Goal: Answer question/provide support: Share knowledge or assist other users

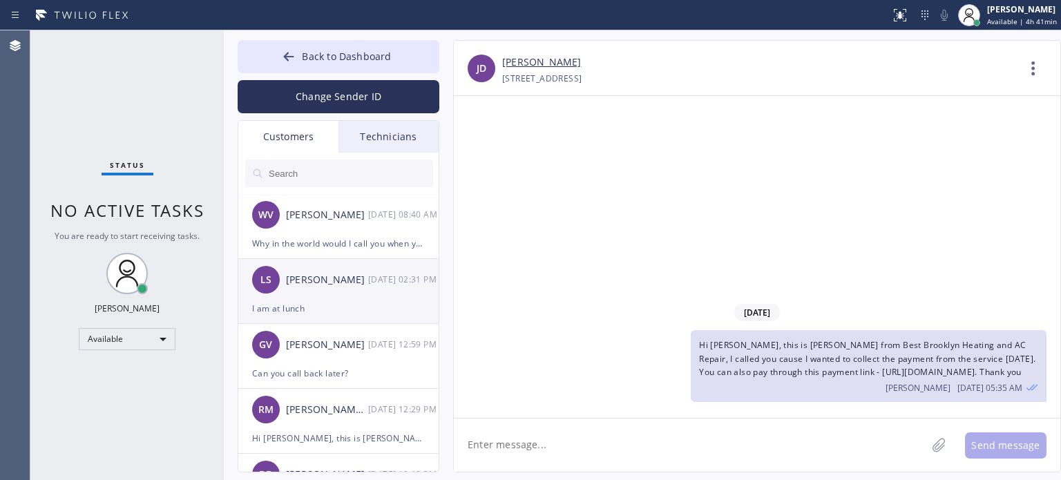
click at [312, 300] on div "I am at lunch" at bounding box center [338, 308] width 173 height 16
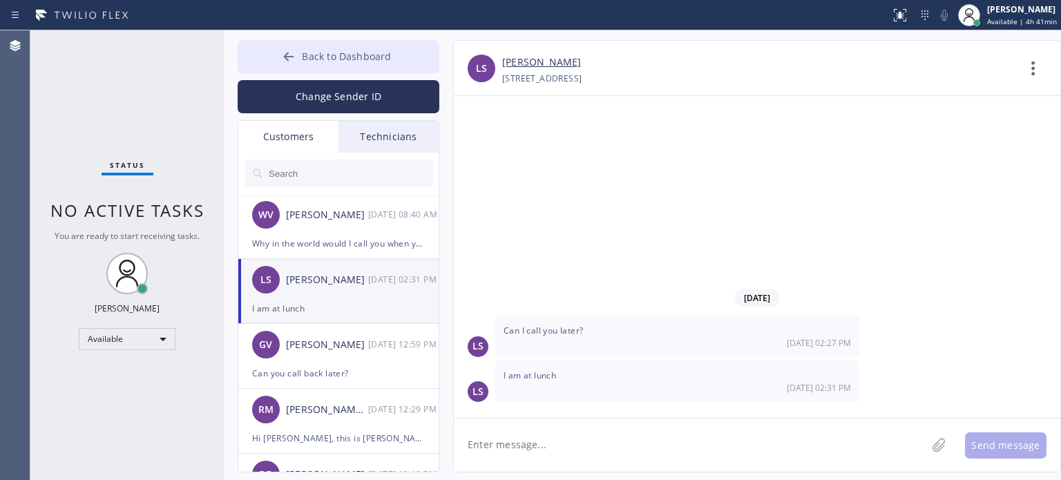
click at [275, 57] on button "Back to Dashboard" at bounding box center [339, 56] width 202 height 33
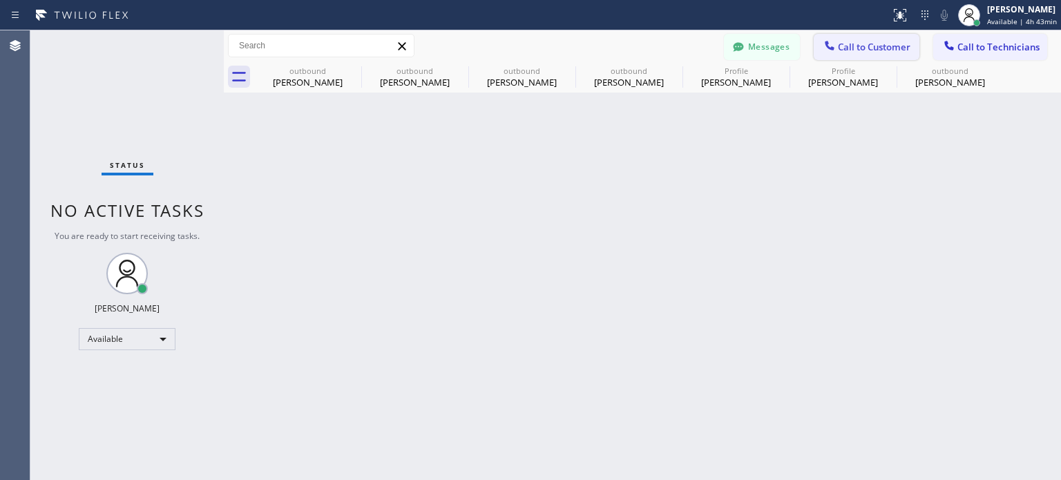
click at [862, 41] on span "Call to Customer" at bounding box center [874, 47] width 73 height 12
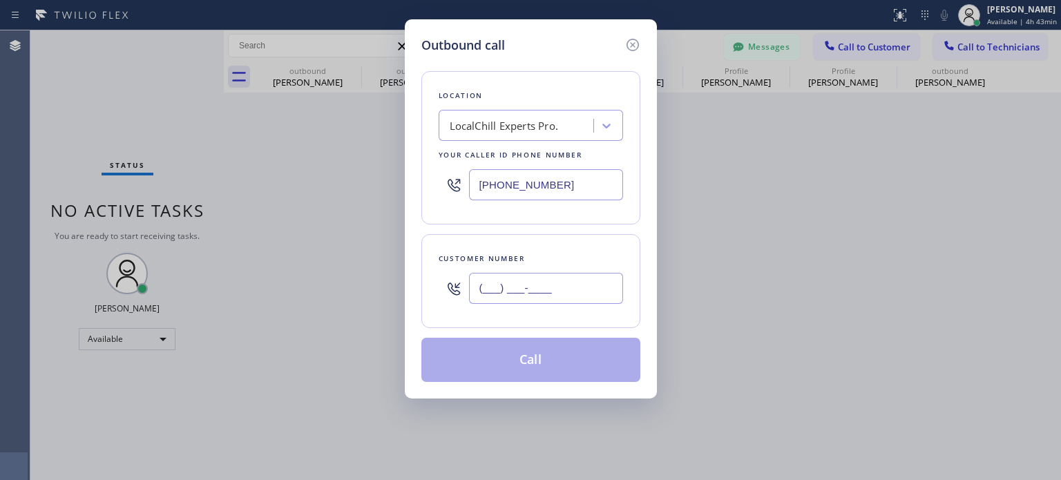
drag, startPoint x: 535, startPoint y: 287, endPoint x: 548, endPoint y: 237, distance: 51.4
click at [535, 287] on input "(___) ___-____" at bounding box center [546, 288] width 154 height 31
paste input "305) 240-0793"
type input "[PHONE_NUMBER]"
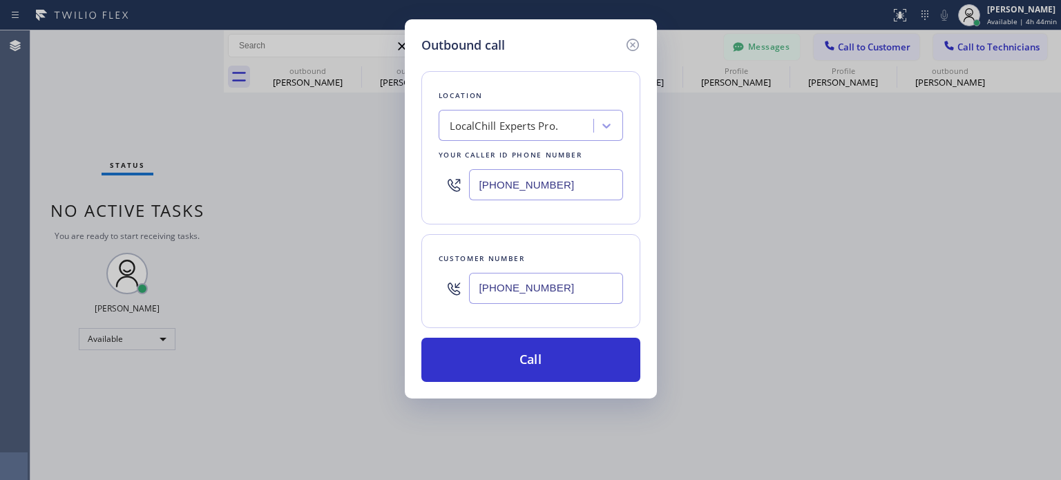
click at [515, 185] on input "[PHONE_NUMBER]" at bounding box center [546, 184] width 154 height 31
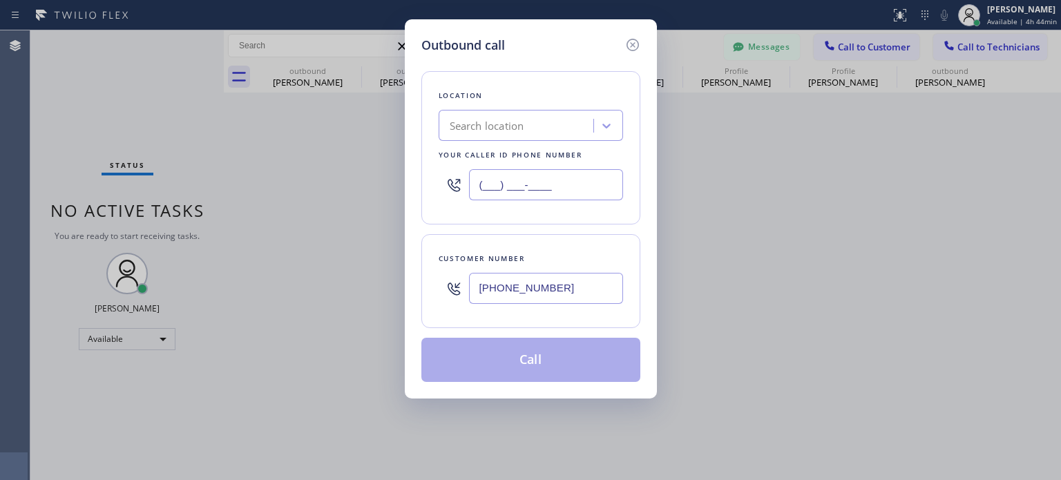
type input "(___) ___-____"
click at [519, 129] on div "Search location" at bounding box center [487, 126] width 75 height 16
paste input "Elite AC Heating Repair"
type input "Elite AC Heating Repair"
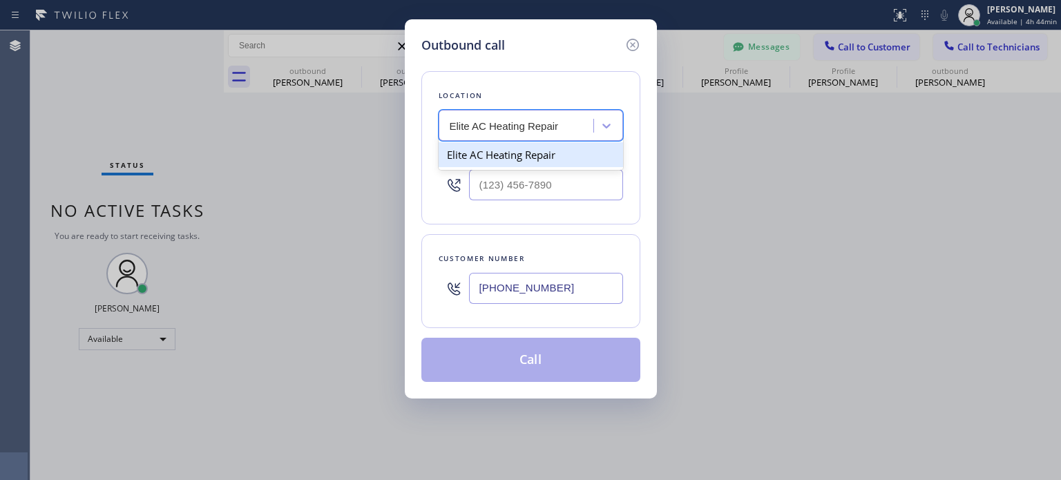
click at [498, 146] on div "Elite AC Heating Repair" at bounding box center [531, 154] width 184 height 25
type input "[PHONE_NUMBER]"
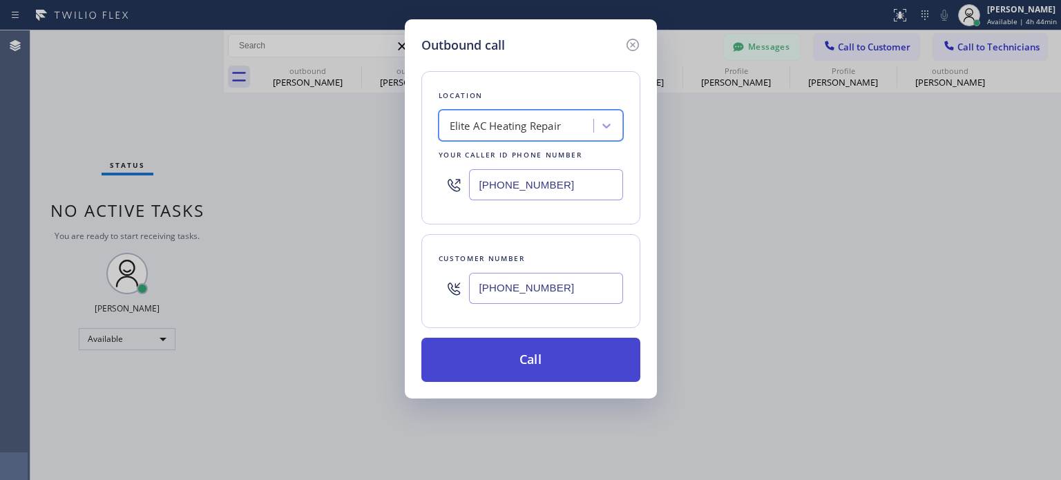
click at [499, 354] on button "Call" at bounding box center [530, 360] width 219 height 44
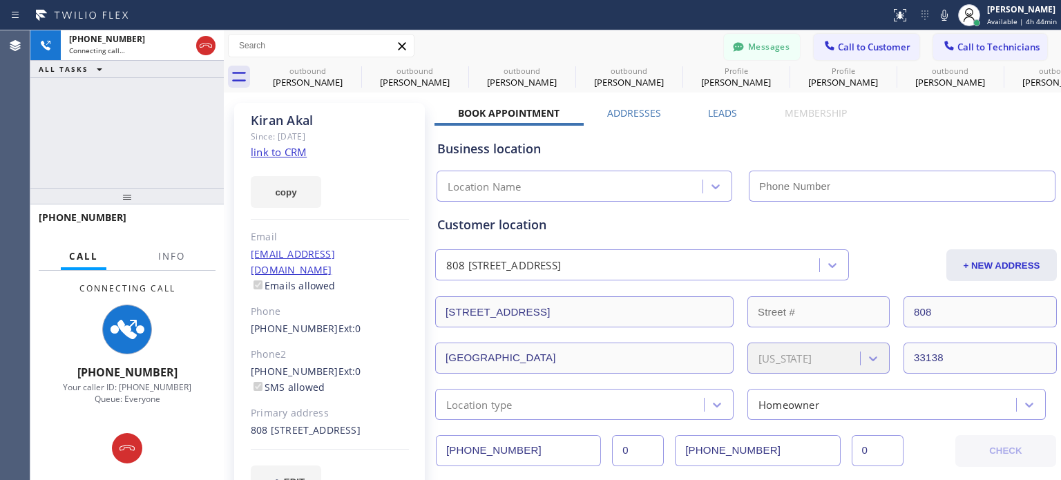
type input "[PHONE_NUMBER]"
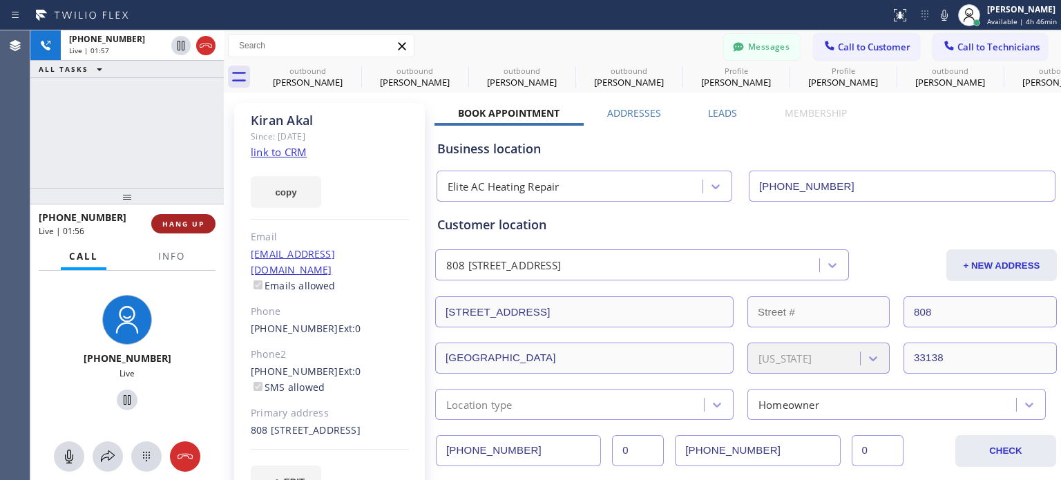
click at [184, 219] on span "HANG UP" at bounding box center [183, 224] width 42 height 10
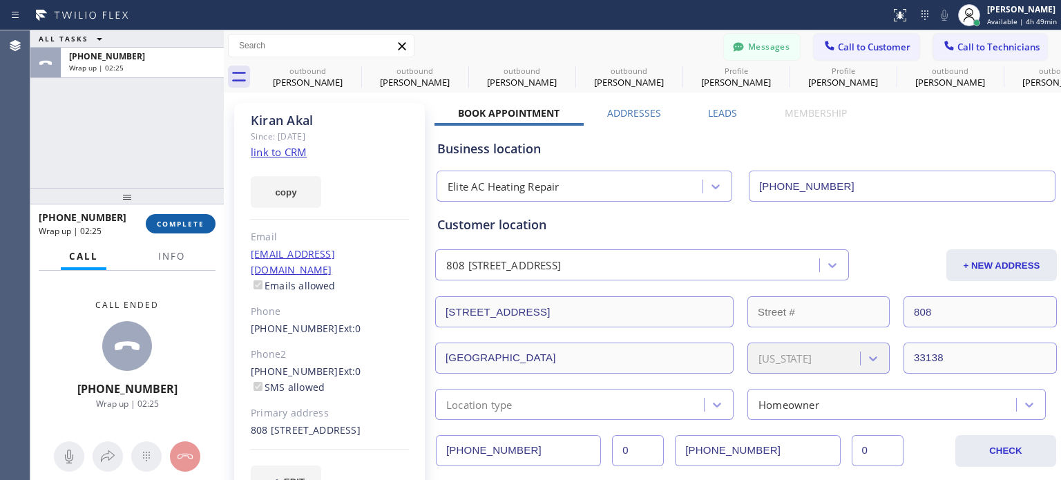
click at [198, 223] on span "COMPLETE" at bounding box center [181, 224] width 48 height 10
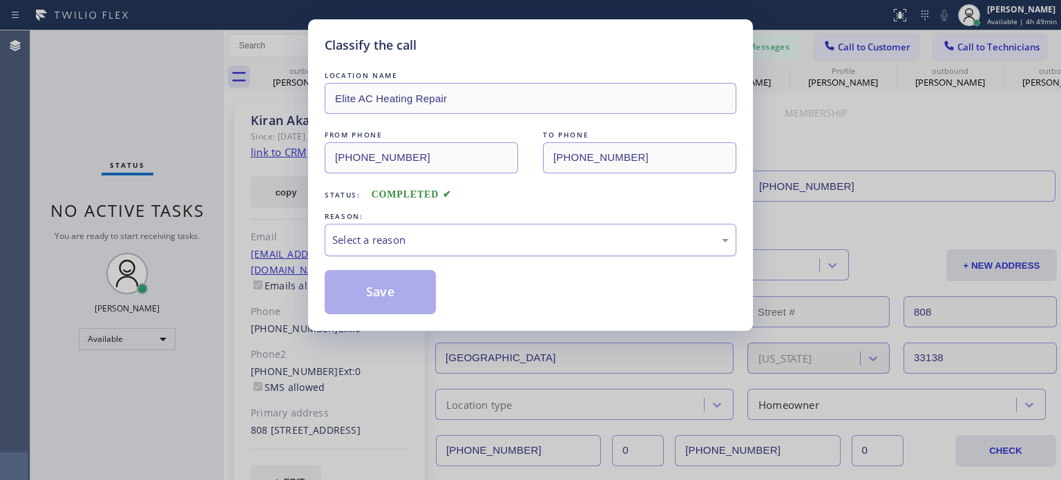
click at [395, 247] on div "Select a reason" at bounding box center [530, 240] width 397 height 16
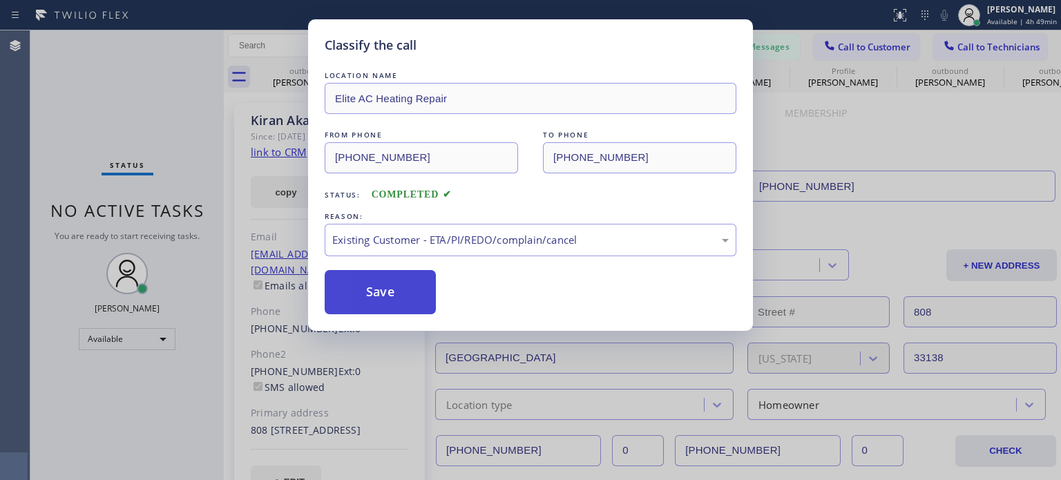
click at [397, 302] on button "Save" at bounding box center [380, 292] width 111 height 44
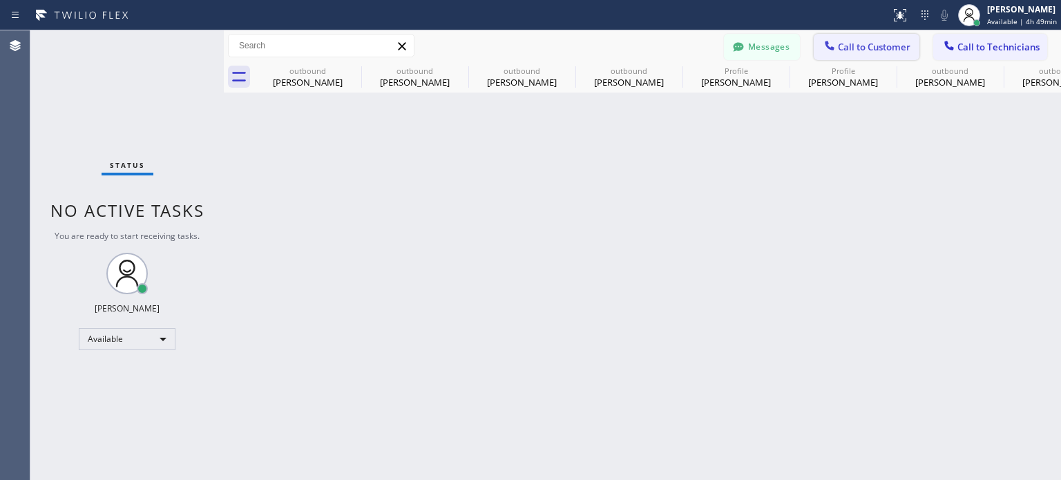
click at [819, 50] on button "Call to Customer" at bounding box center [867, 47] width 106 height 26
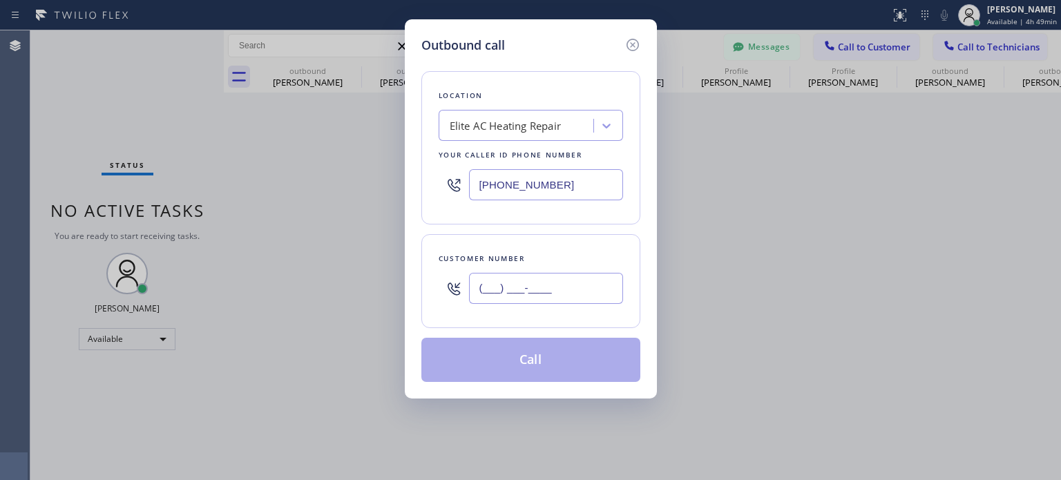
drag, startPoint x: 591, startPoint y: 289, endPoint x: 589, endPoint y: 266, distance: 23.6
click at [591, 289] on input "(___) ___-____" at bounding box center [546, 288] width 154 height 31
paste input "718) 938-4805"
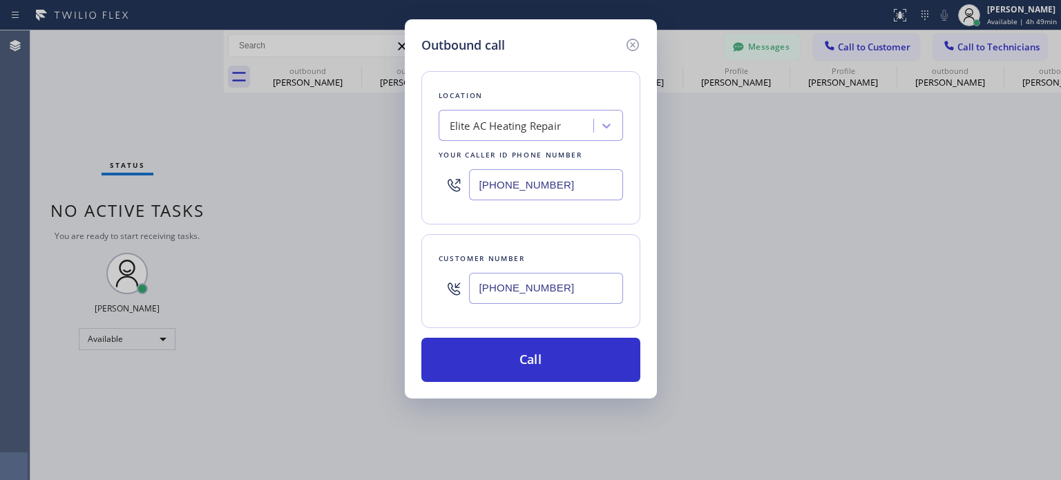
type input "[PHONE_NUMBER]"
click at [517, 180] on input "[PHONE_NUMBER]" at bounding box center [546, 184] width 154 height 31
click at [518, 179] on input "[PHONE_NUMBER]" at bounding box center [546, 184] width 154 height 31
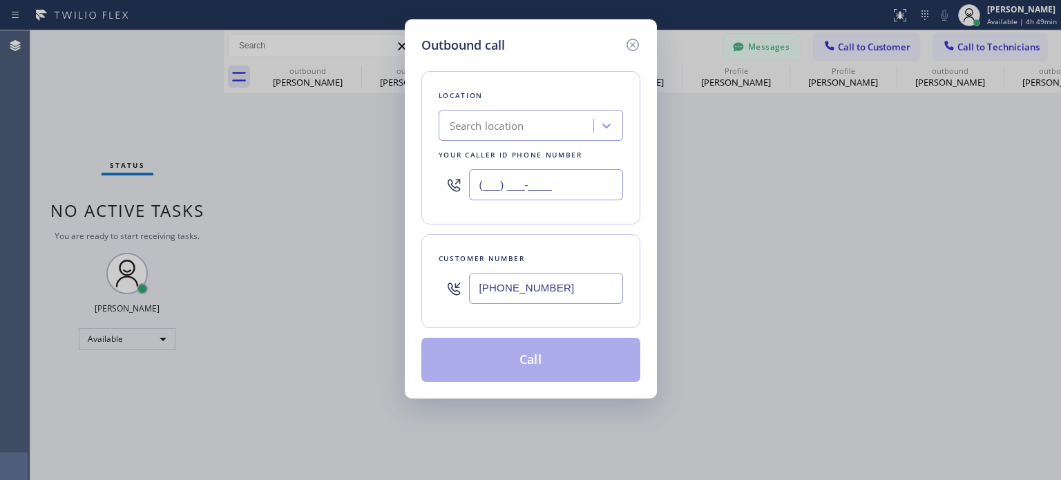
type input "(___) ___-____"
click at [531, 128] on div "Search location" at bounding box center [518, 126] width 151 height 24
paste input "[PERSON_NAME] Air Conditioner Repair"
type input "[PERSON_NAME] Air Conditioner Repair"
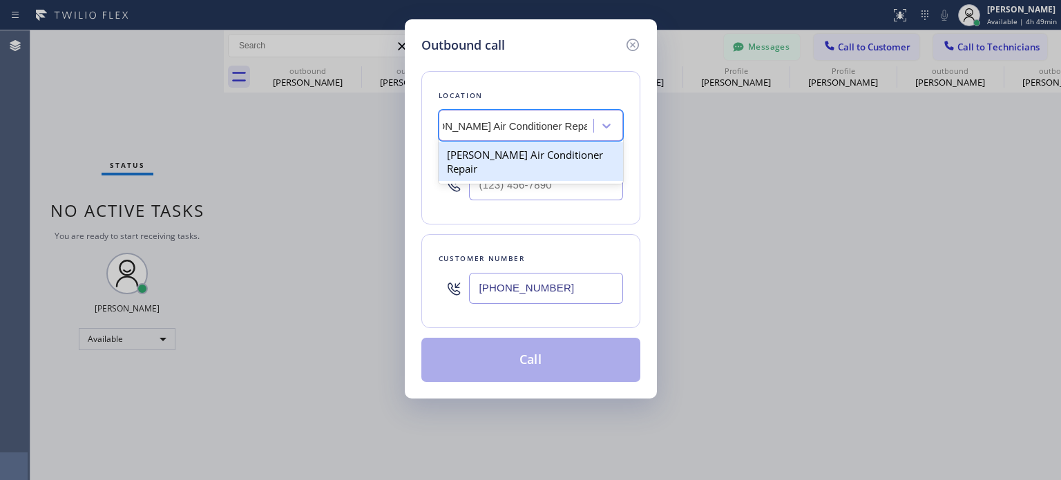
click at [521, 157] on div "[PERSON_NAME] Air Conditioner Repair" at bounding box center [531, 161] width 184 height 39
type input "[PHONE_NUMBER]"
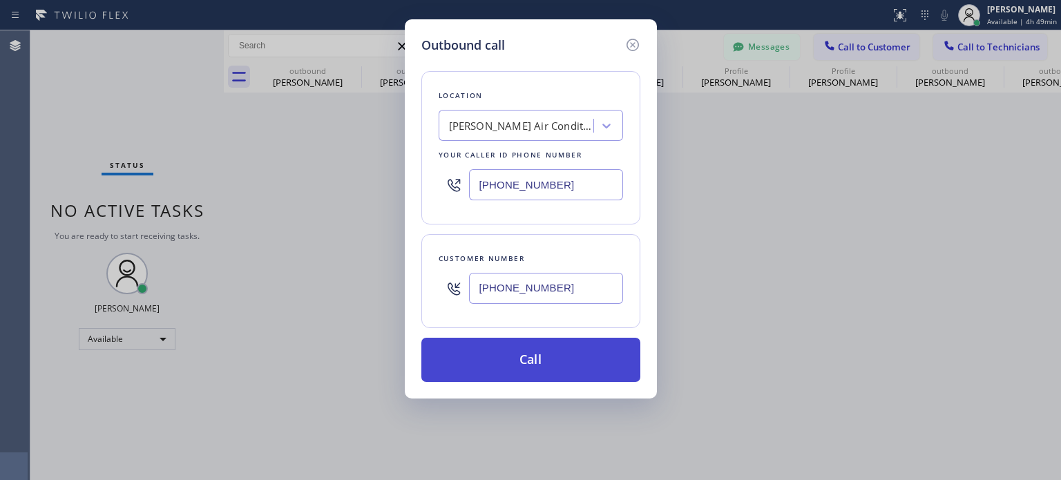
click at [543, 356] on button "Call" at bounding box center [530, 360] width 219 height 44
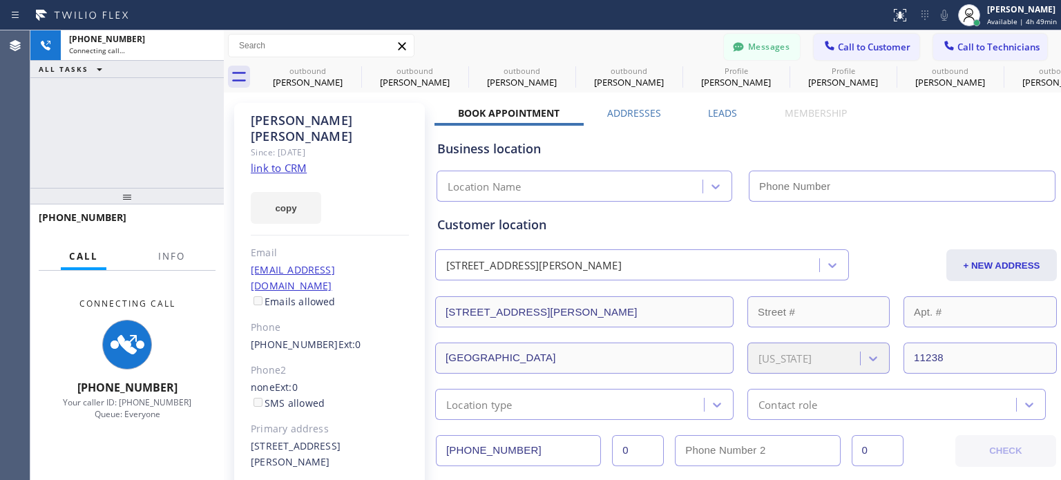
scroll to position [28, 0]
type input "[PHONE_NUMBER]"
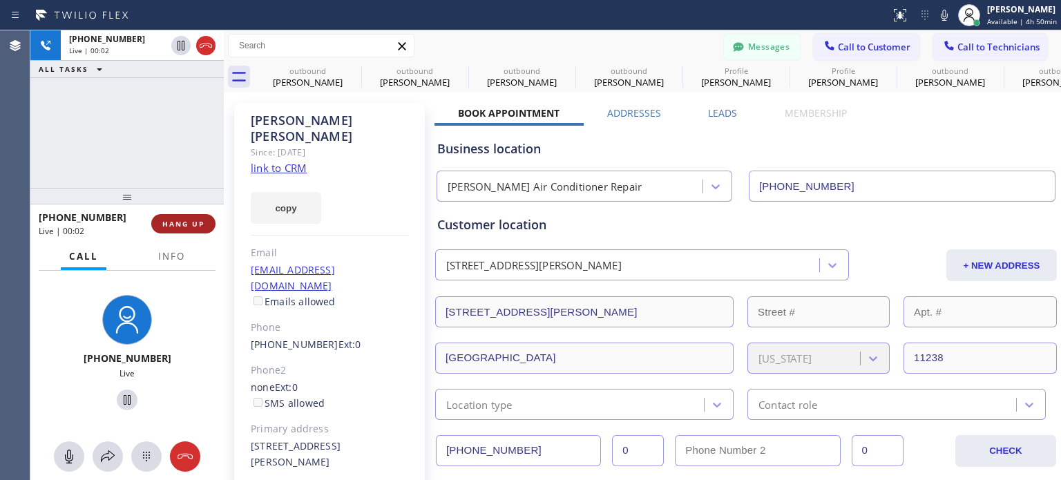
click at [177, 226] on span "HANG UP" at bounding box center [183, 224] width 42 height 10
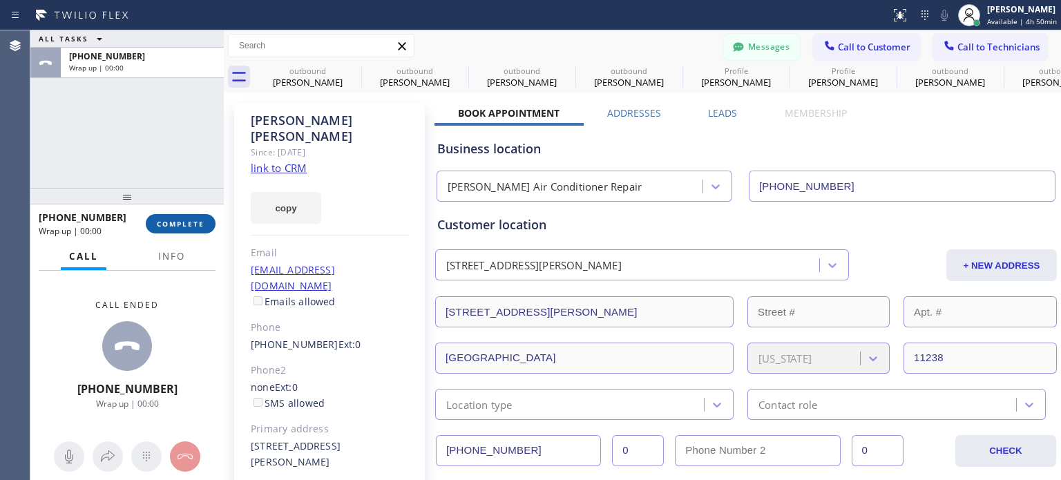
click at [180, 222] on span "COMPLETE" at bounding box center [181, 224] width 48 height 10
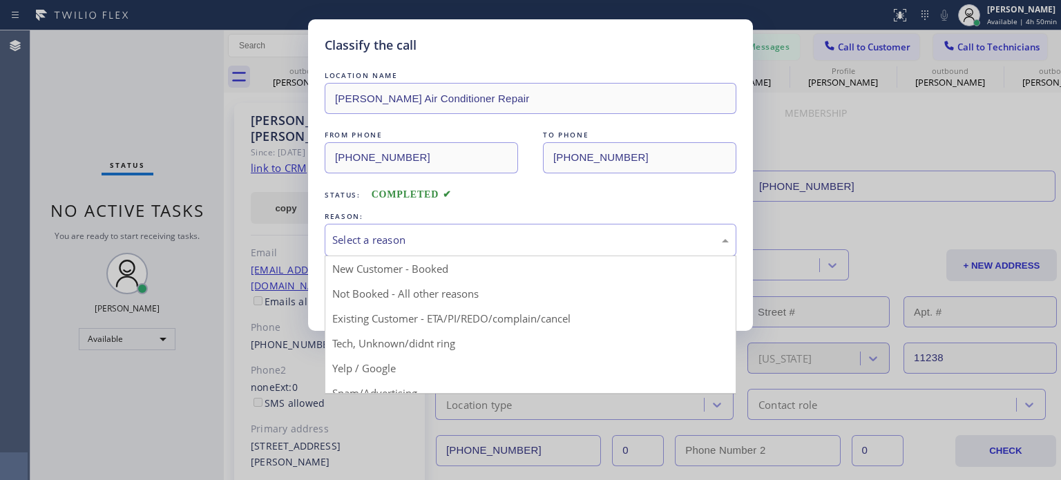
click at [557, 245] on div "Select a reason" at bounding box center [530, 240] width 397 height 16
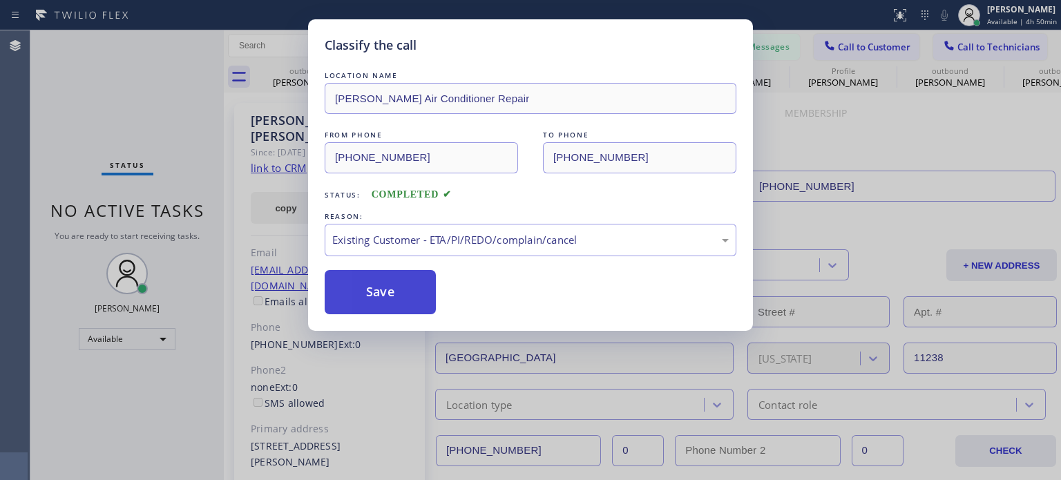
click at [404, 288] on button "Save" at bounding box center [380, 292] width 111 height 44
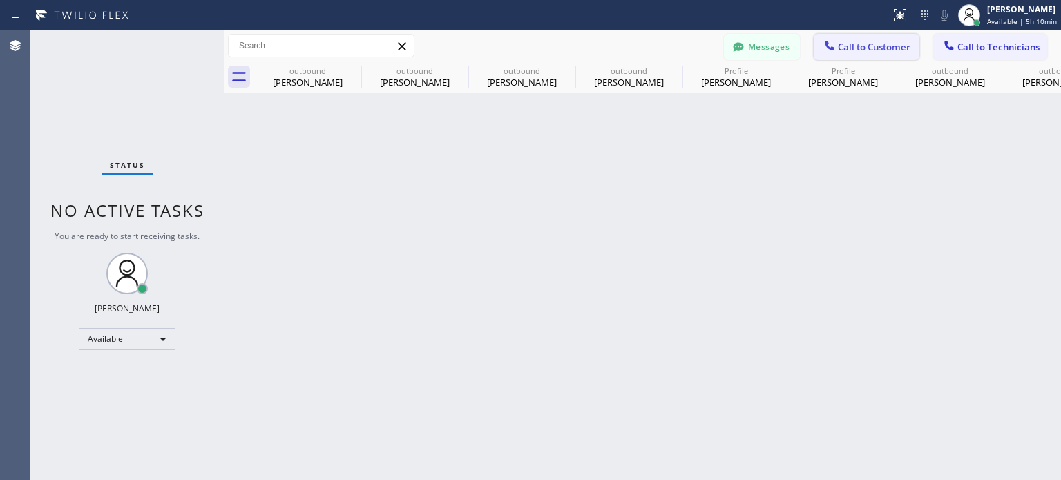
click at [839, 43] on span "Call to Customer" at bounding box center [874, 47] width 73 height 12
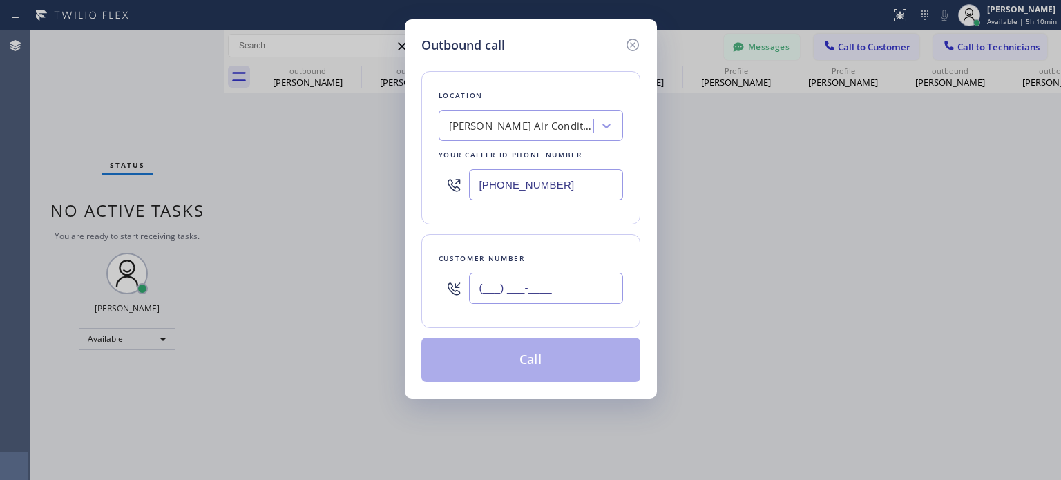
click at [502, 287] on input "(___) ___-____" at bounding box center [546, 288] width 154 height 31
paste input "929) 240-7465"
type input "[PHONE_NUMBER]"
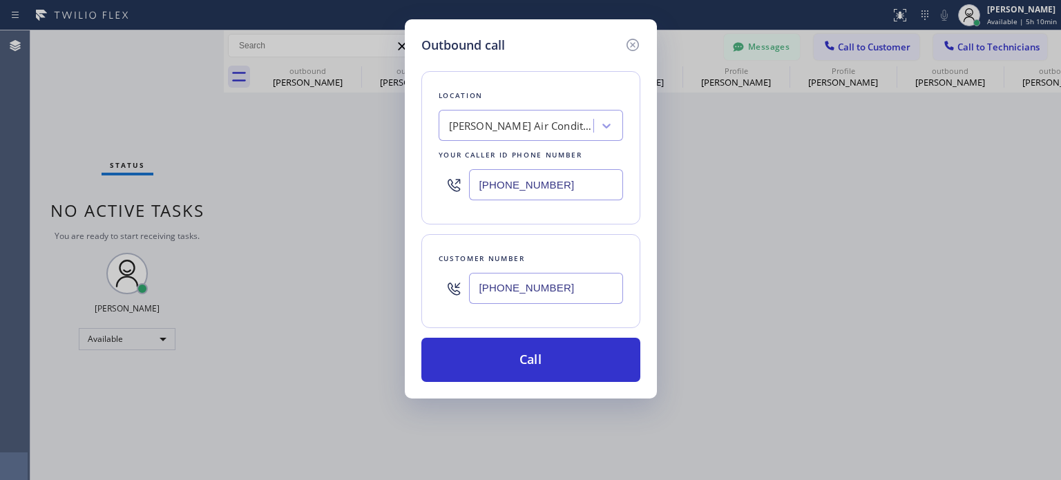
click at [536, 186] on input "[PHONE_NUMBER]" at bounding box center [546, 184] width 154 height 31
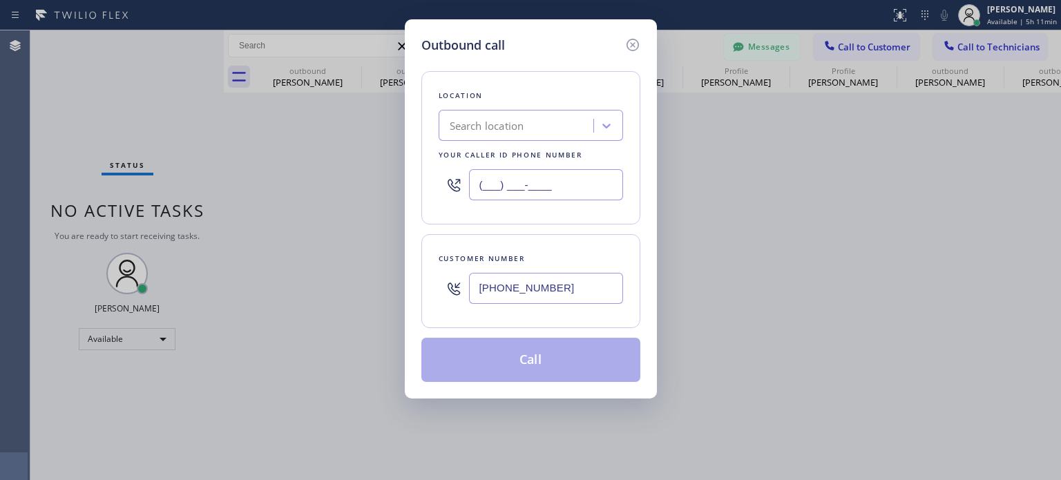
type input "(___) ___-____"
click at [528, 124] on div "Search location" at bounding box center [518, 126] width 151 height 24
paste input "Edison Electricians of [GEOGRAPHIC_DATA]"
type input "Edison Electricians of [GEOGRAPHIC_DATA]"
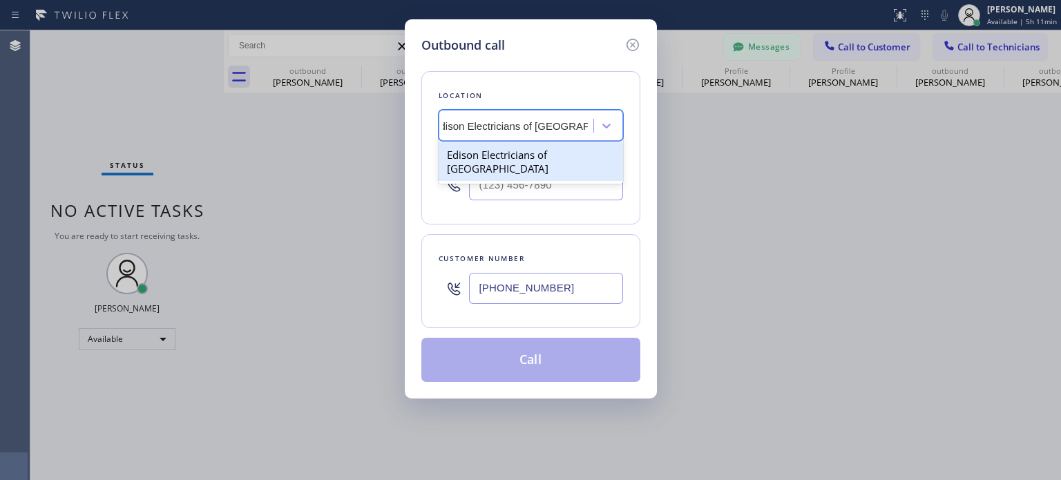
click at [522, 162] on div "Edison Electricians of [GEOGRAPHIC_DATA]" at bounding box center [531, 161] width 184 height 39
type input "[PHONE_NUMBER]"
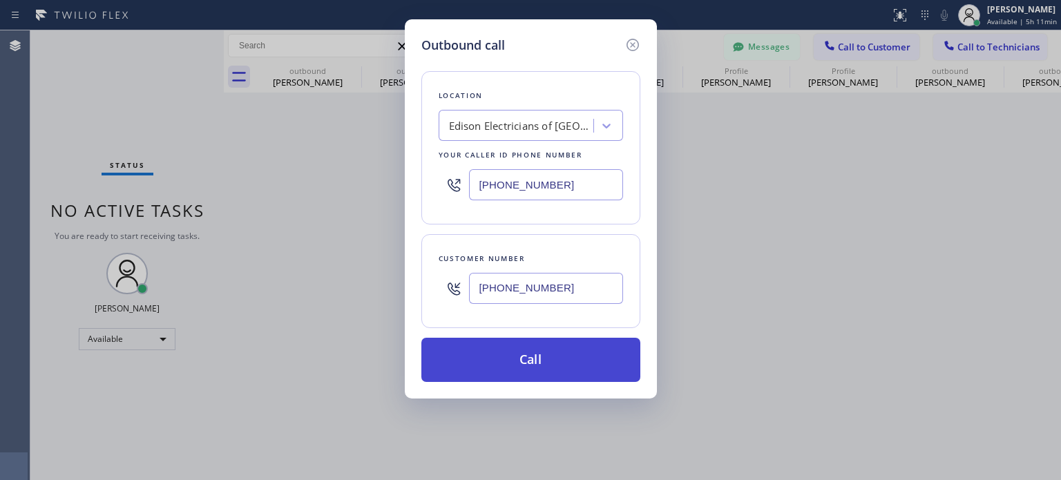
click at [524, 352] on button "Call" at bounding box center [530, 360] width 219 height 44
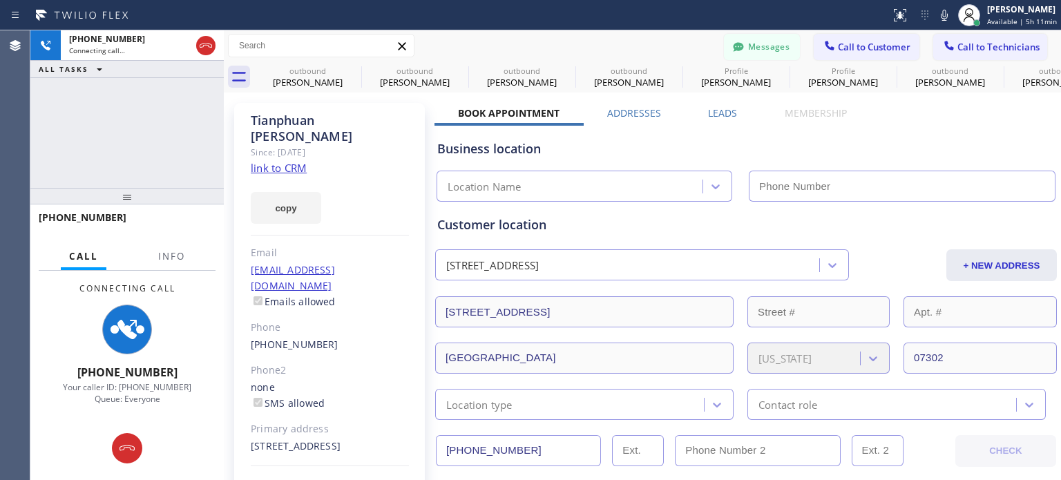
type input "[PHONE_NUMBER]"
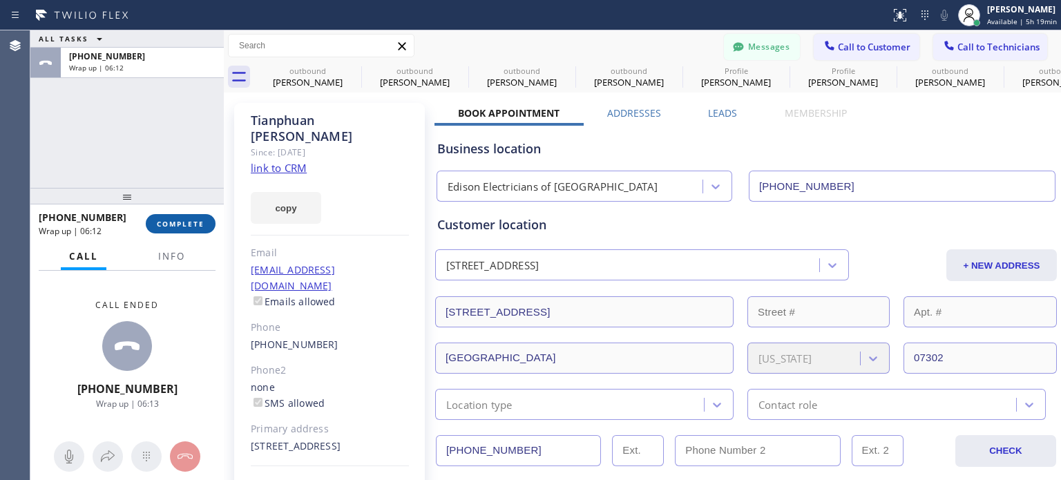
click at [173, 219] on span "COMPLETE" at bounding box center [181, 224] width 48 height 10
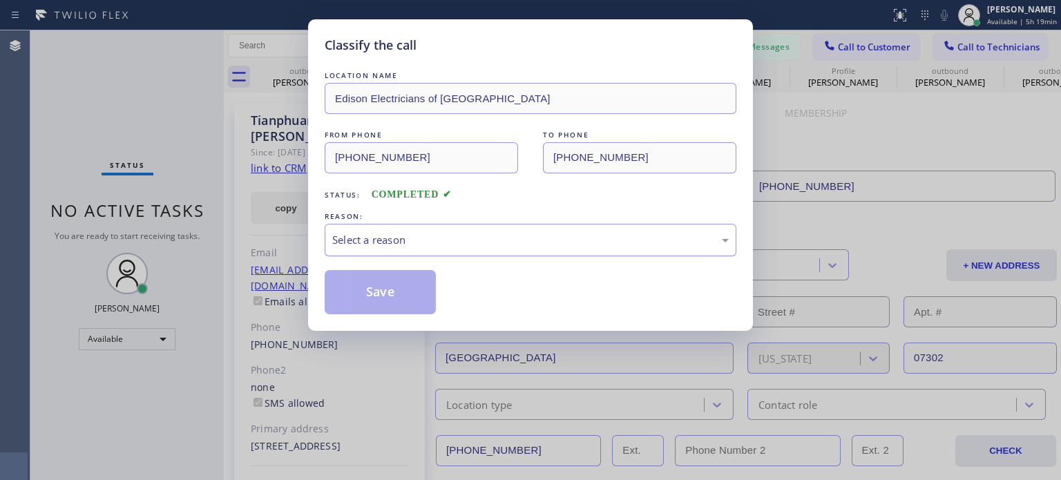
click at [437, 241] on div "Select a reason" at bounding box center [530, 240] width 397 height 16
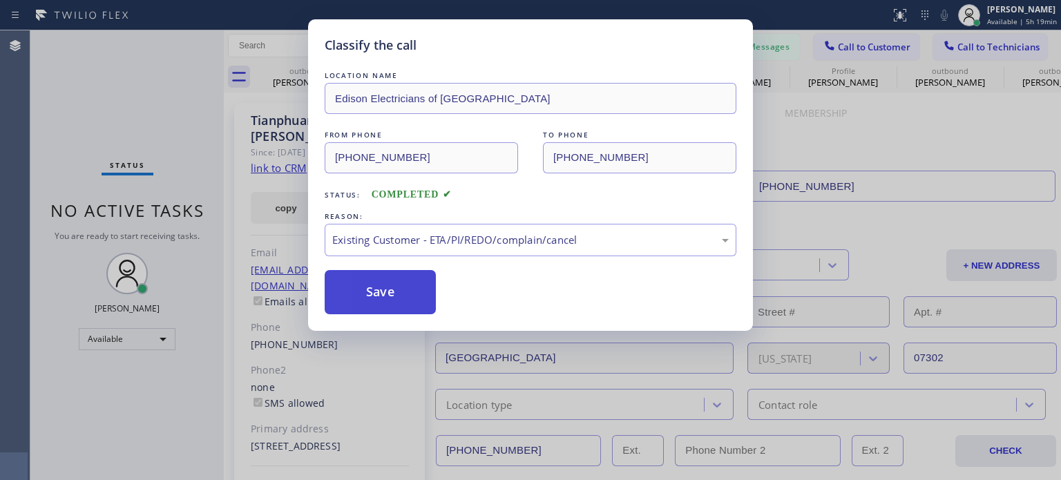
click at [422, 287] on button "Save" at bounding box center [380, 292] width 111 height 44
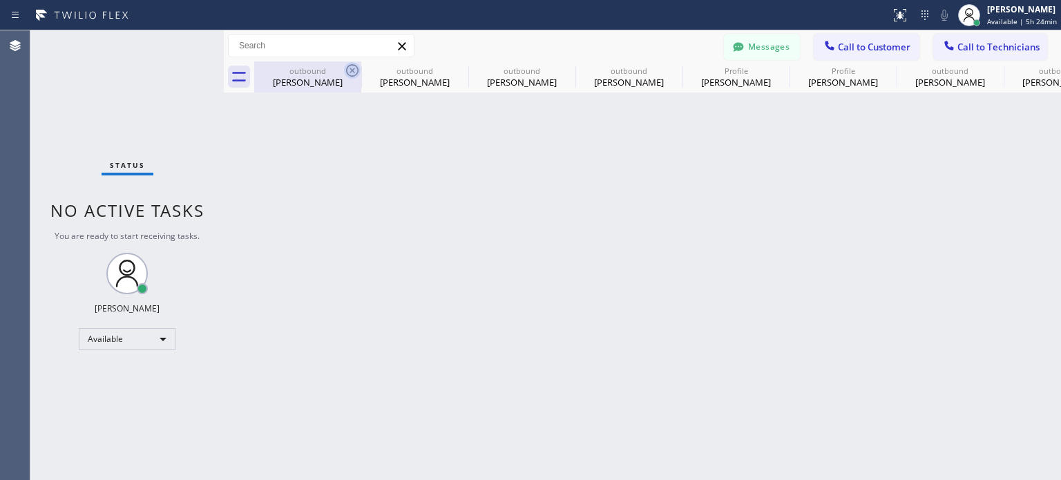
click at [356, 66] on icon at bounding box center [352, 70] width 17 height 17
type input "[PHONE_NUMBER]"
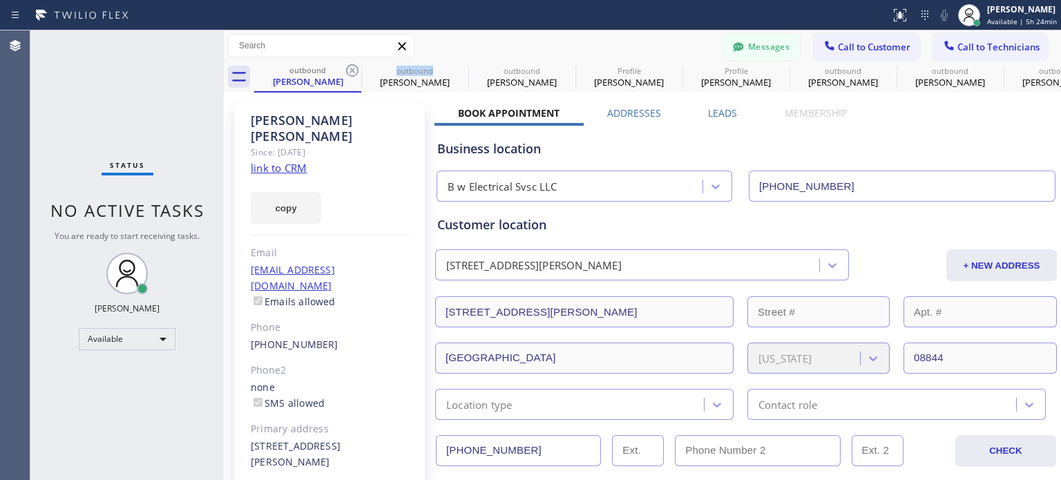
click at [356, 66] on icon at bounding box center [352, 70] width 17 height 17
type input "[PHONE_NUMBER]"
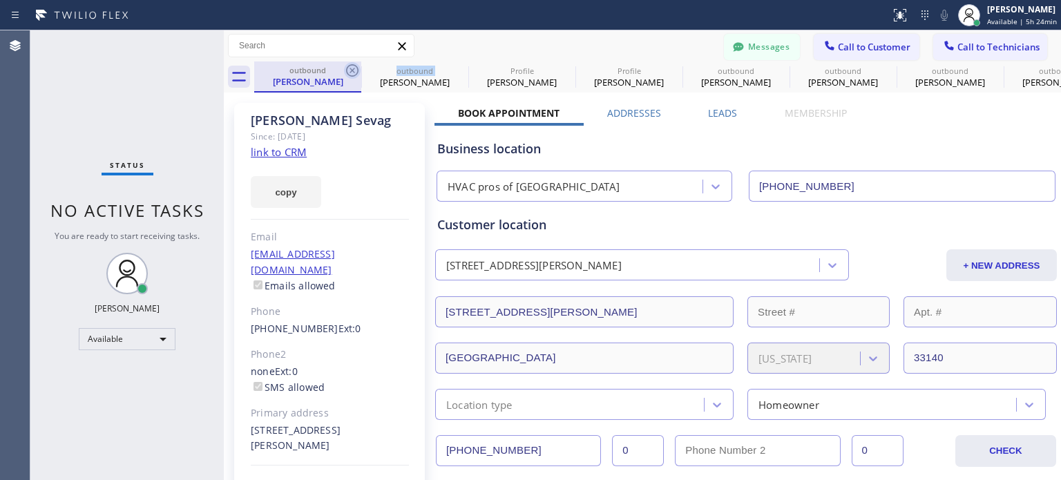
click at [357, 66] on icon at bounding box center [352, 70] width 17 height 17
type input "[PHONE_NUMBER]"
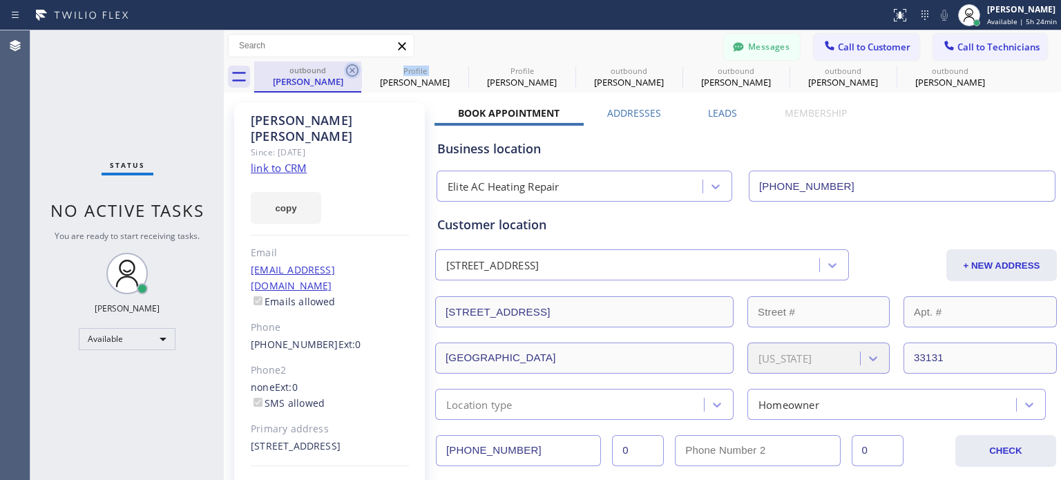
click at [358, 66] on icon at bounding box center [352, 70] width 17 height 17
click at [451, 66] on icon at bounding box center [459, 70] width 17 height 17
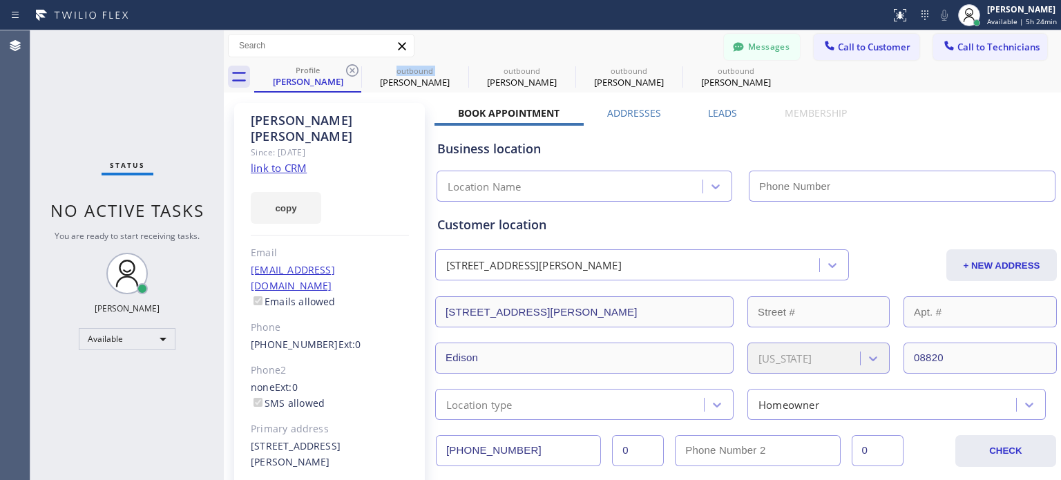
click at [358, 66] on icon at bounding box center [352, 70] width 17 height 17
type input "[PHONE_NUMBER]"
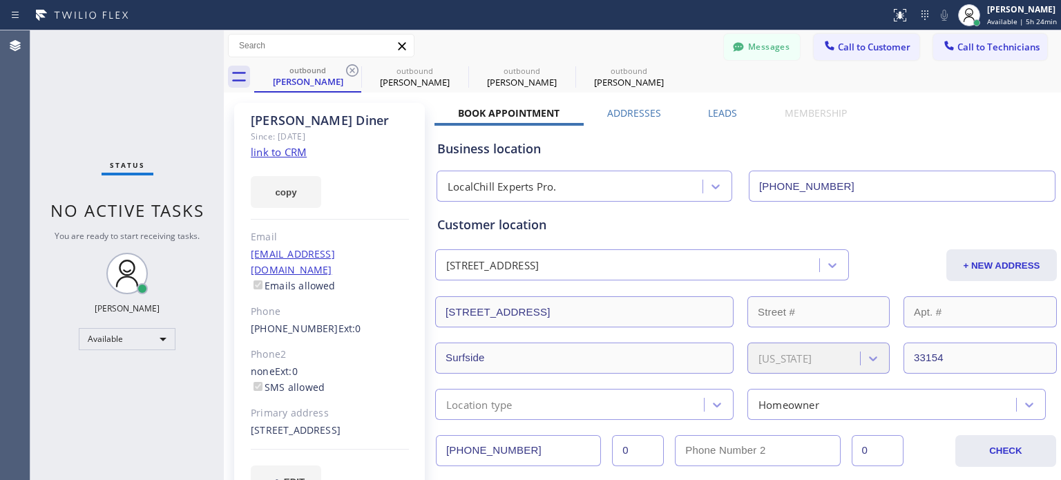
click at [358, 66] on icon at bounding box center [352, 70] width 17 height 17
type input "[PHONE_NUMBER]"
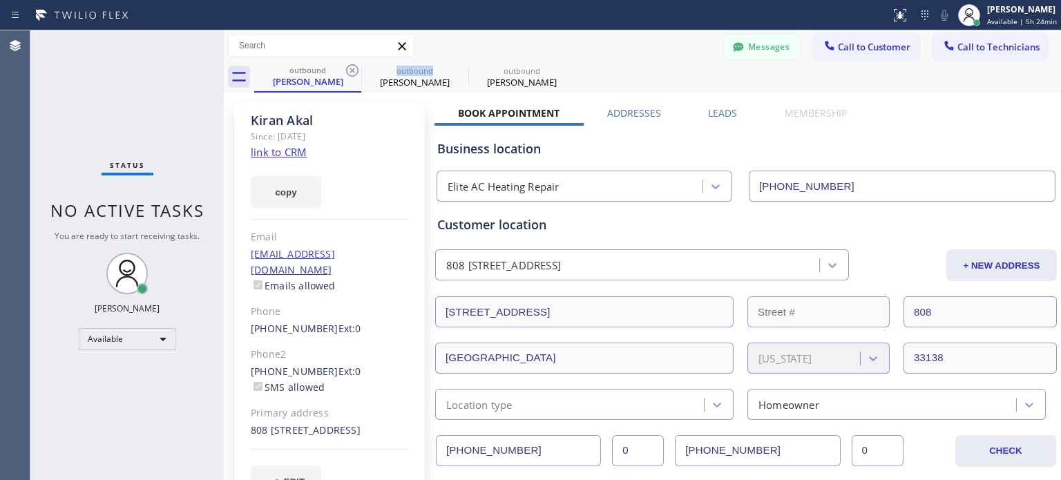
click at [358, 66] on icon at bounding box center [352, 70] width 17 height 17
type input "[PHONE_NUMBER]"
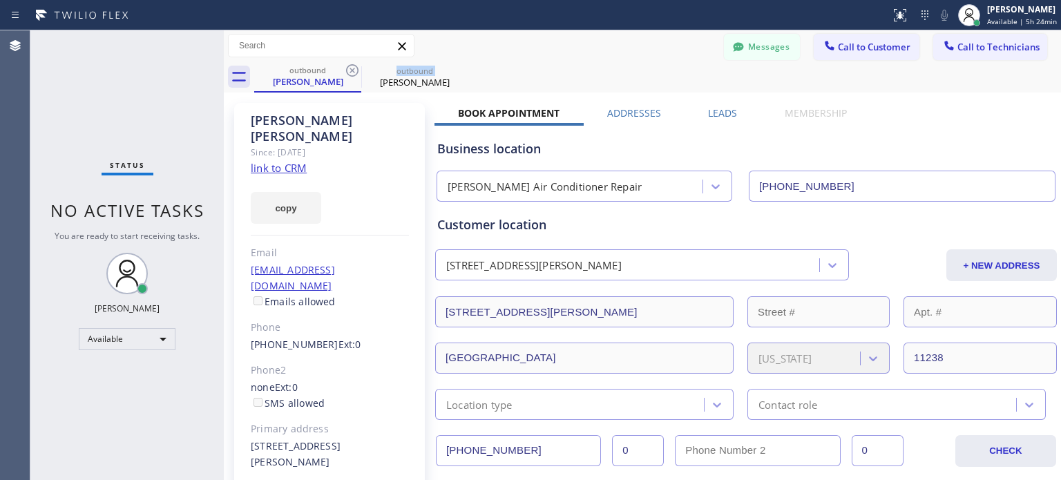
click at [358, 66] on icon at bounding box center [352, 70] width 17 height 17
type input "[PHONE_NUMBER]"
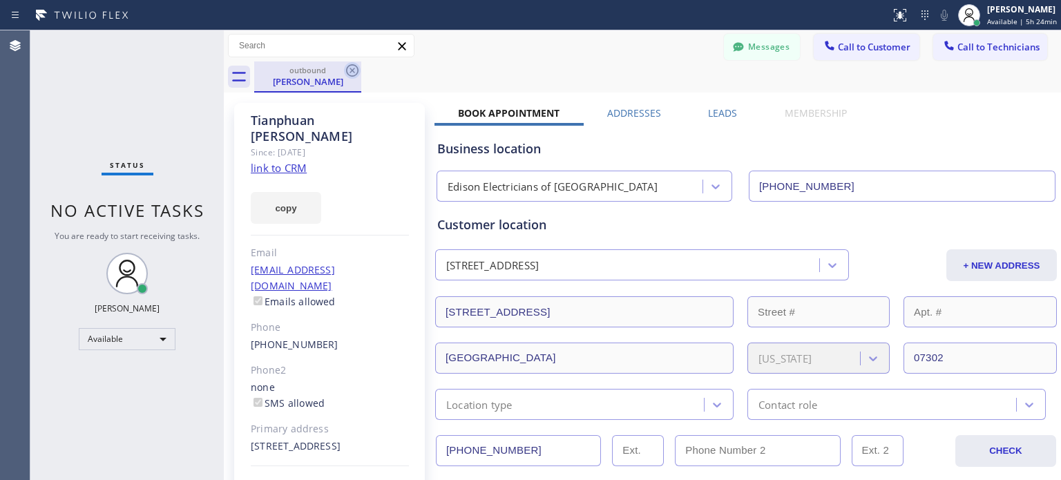
click at [359, 66] on icon at bounding box center [352, 70] width 17 height 17
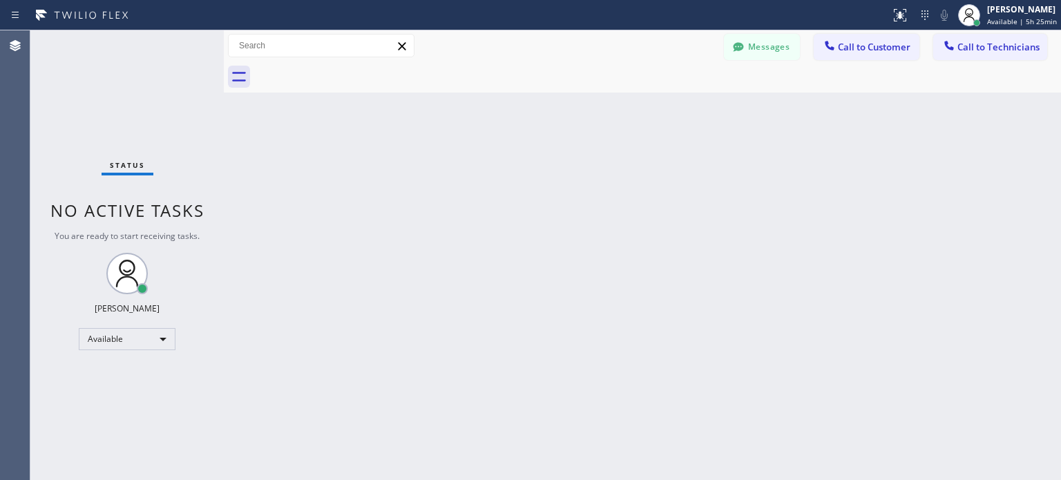
drag, startPoint x: 862, startPoint y: 49, endPoint x: 805, endPoint y: 98, distance: 74.9
click at [862, 50] on span "Call to Customer" at bounding box center [874, 47] width 73 height 12
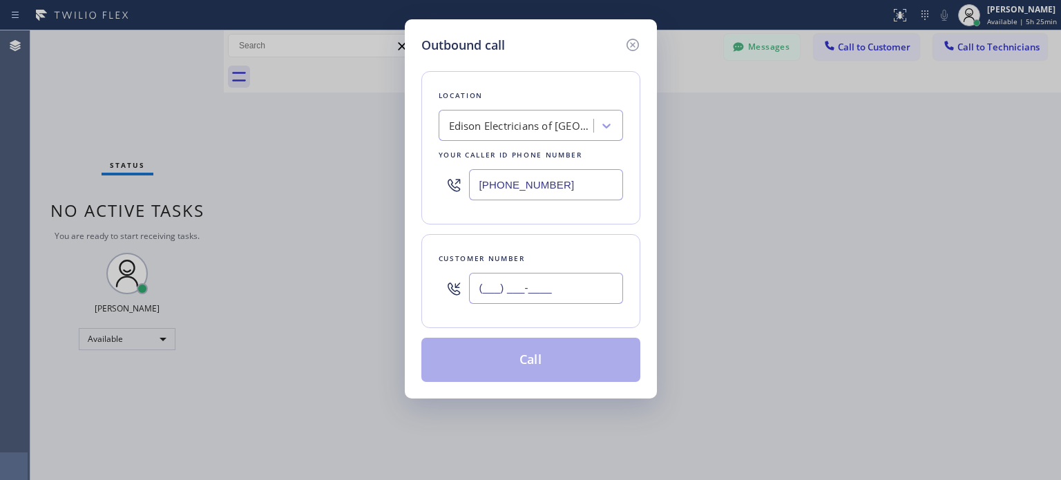
drag, startPoint x: 527, startPoint y: 282, endPoint x: 527, endPoint y: 261, distance: 20.7
click at [527, 281] on input "(___) ___-____" at bounding box center [546, 288] width 154 height 31
paste input "646) 288-1877"
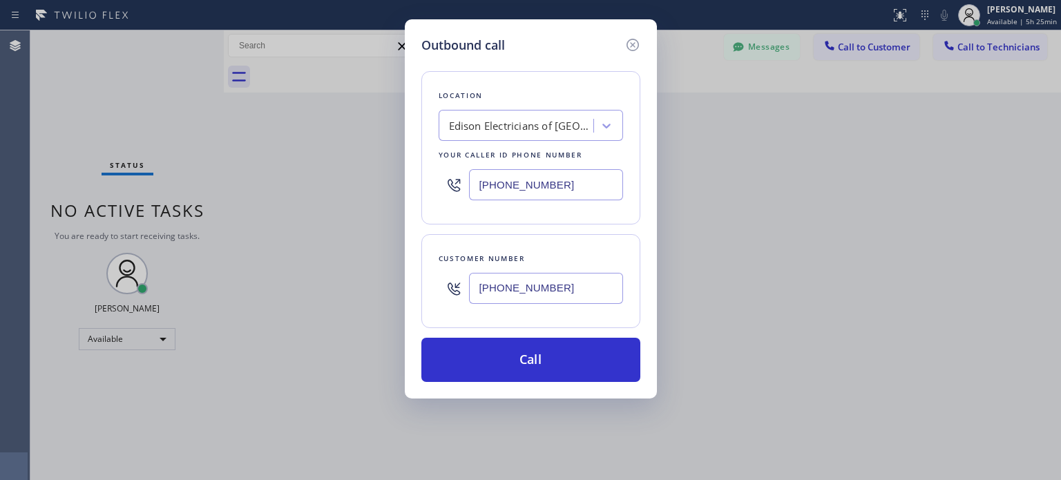
type input "[PHONE_NUMBER]"
click at [585, 187] on input "[PHONE_NUMBER]" at bounding box center [546, 184] width 154 height 31
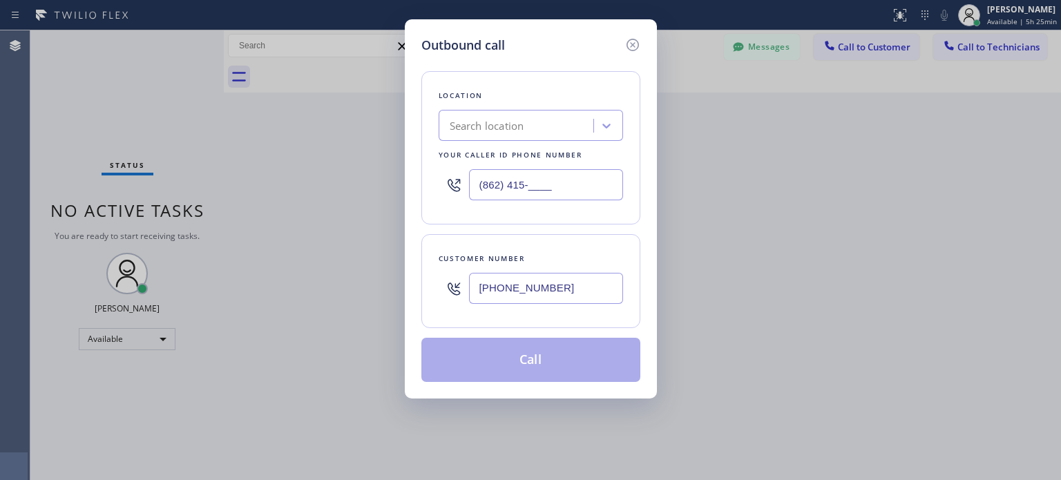
type input "(862) 415-____"
click at [547, 115] on div "Search location" at bounding box center [518, 126] width 151 height 24
paste input "Elmhurst Residential Heating Systems"
type input "Elmhurst Residential Heating Systems"
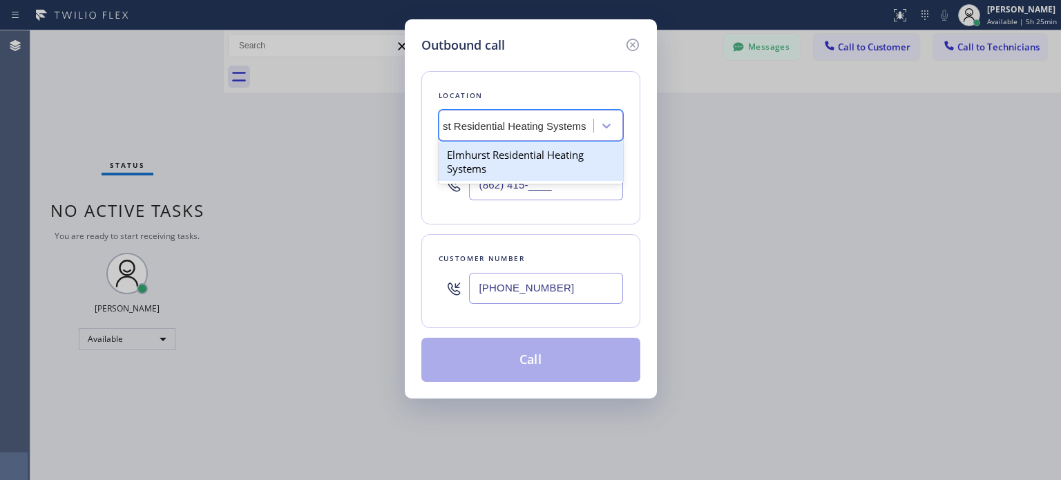
click at [527, 151] on div "Elmhurst Residential Heating Systems" at bounding box center [531, 161] width 184 height 39
type input "[PHONE_NUMBER]"
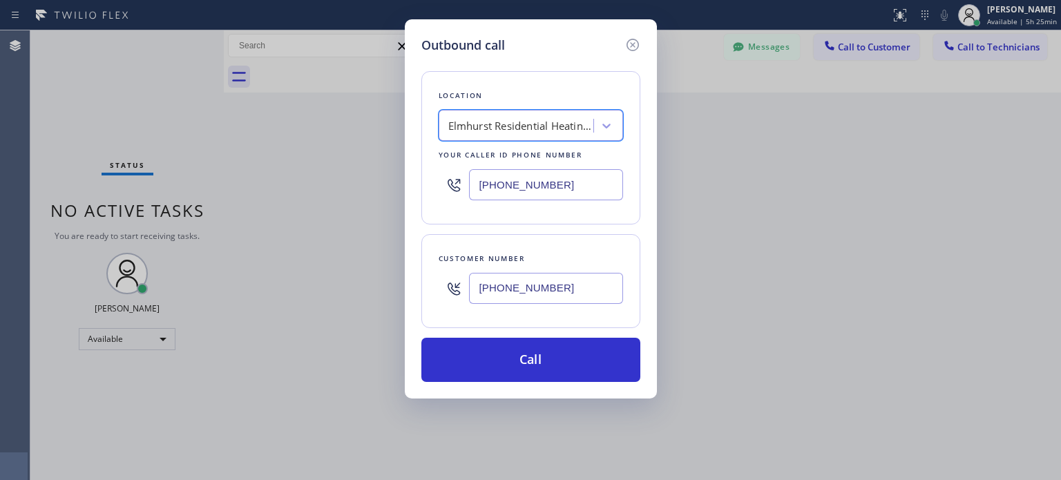
scroll to position [0, 1]
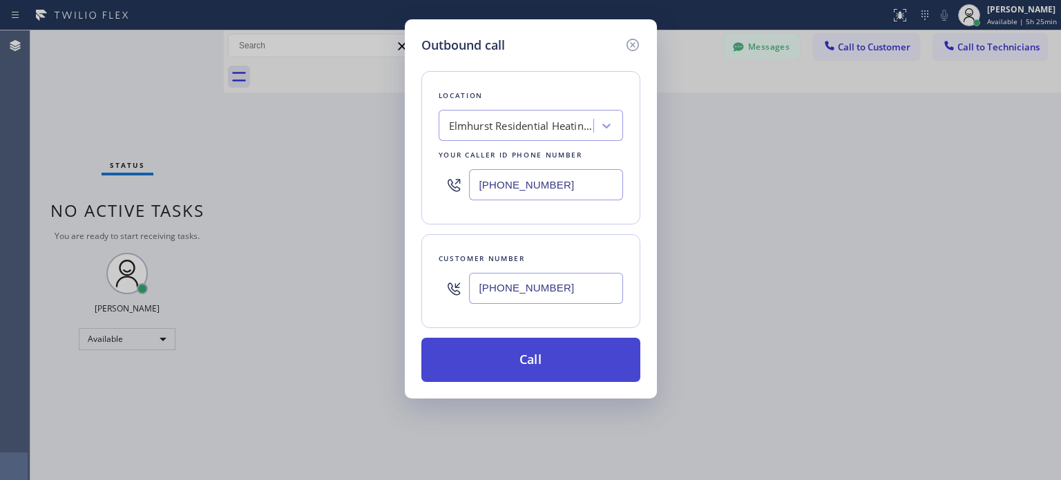
click at [546, 364] on button "Call" at bounding box center [530, 360] width 219 height 44
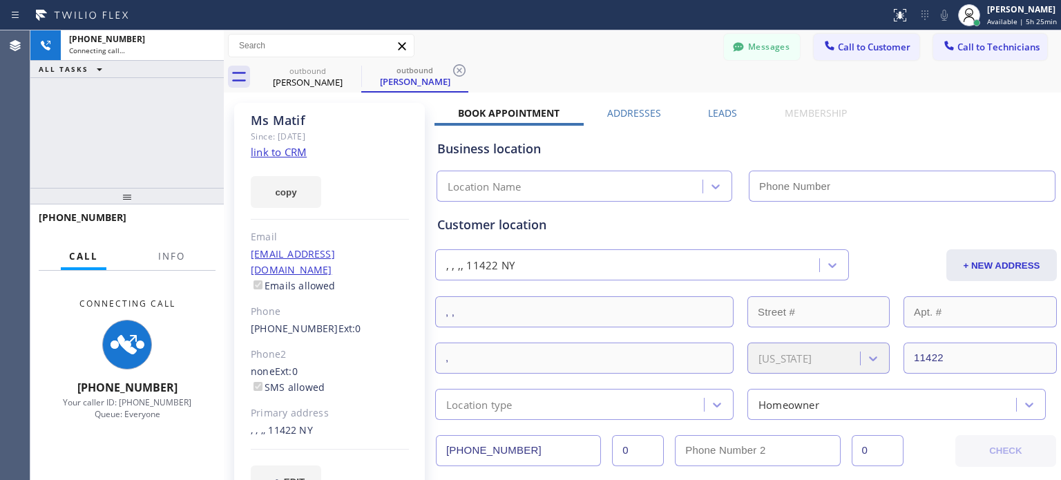
scroll to position [340, 0]
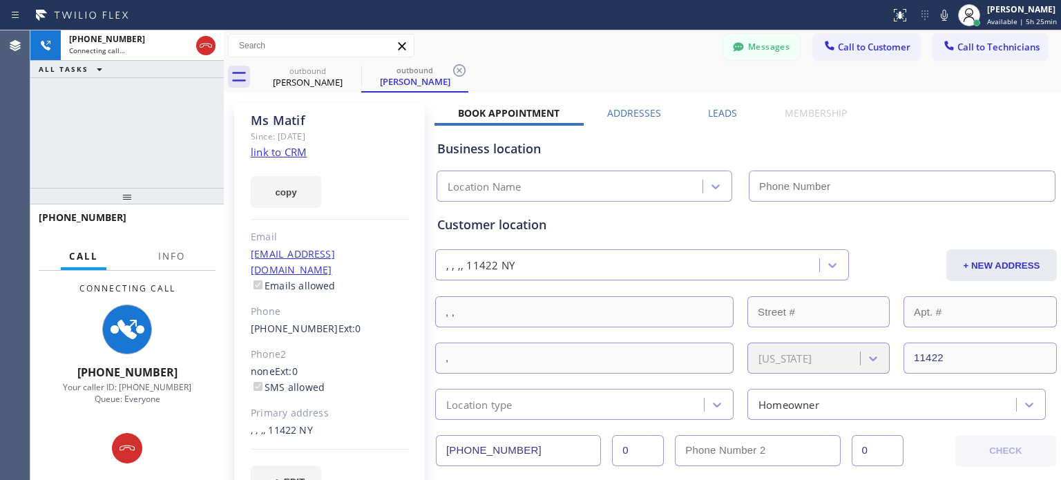
type input "[PHONE_NUMBER]"
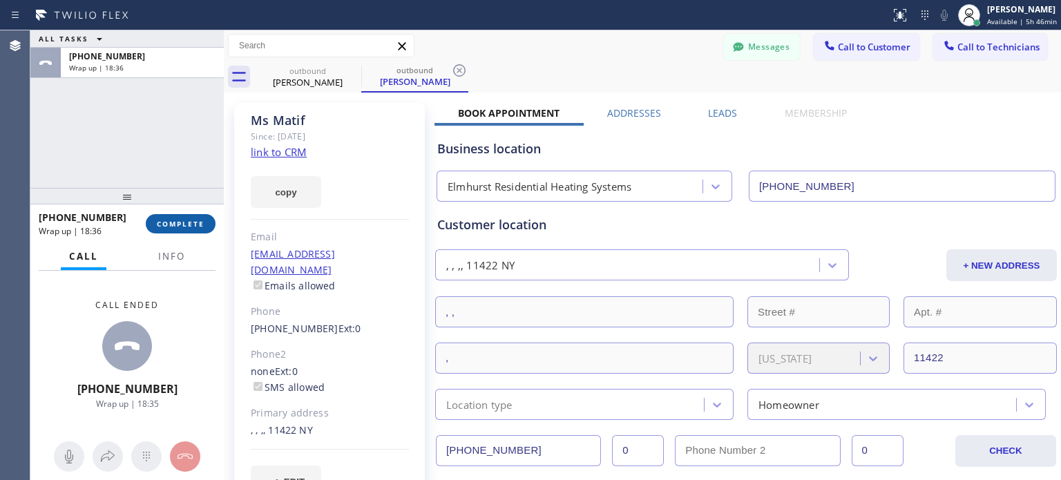
click at [207, 227] on button "COMPLETE" at bounding box center [181, 223] width 70 height 19
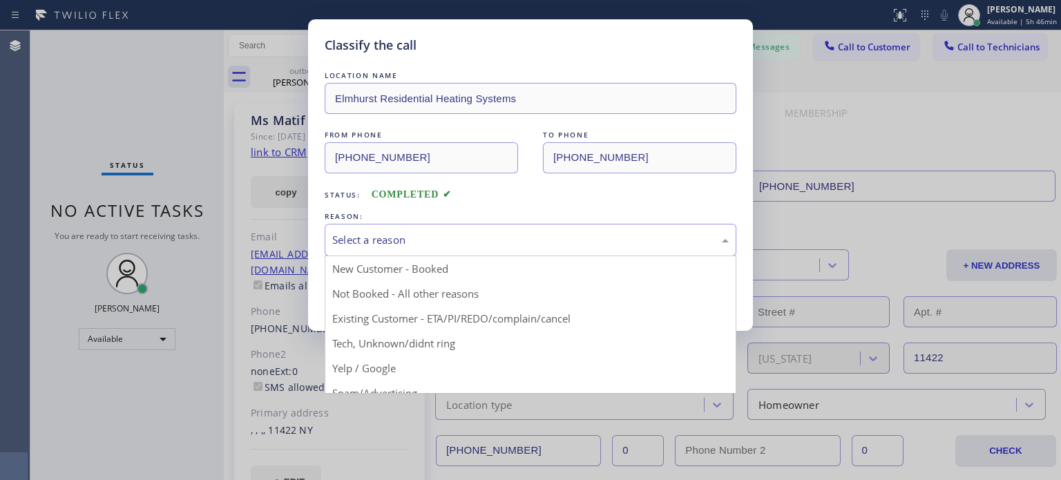
click at [420, 232] on div "Select a reason" at bounding box center [530, 240] width 397 height 16
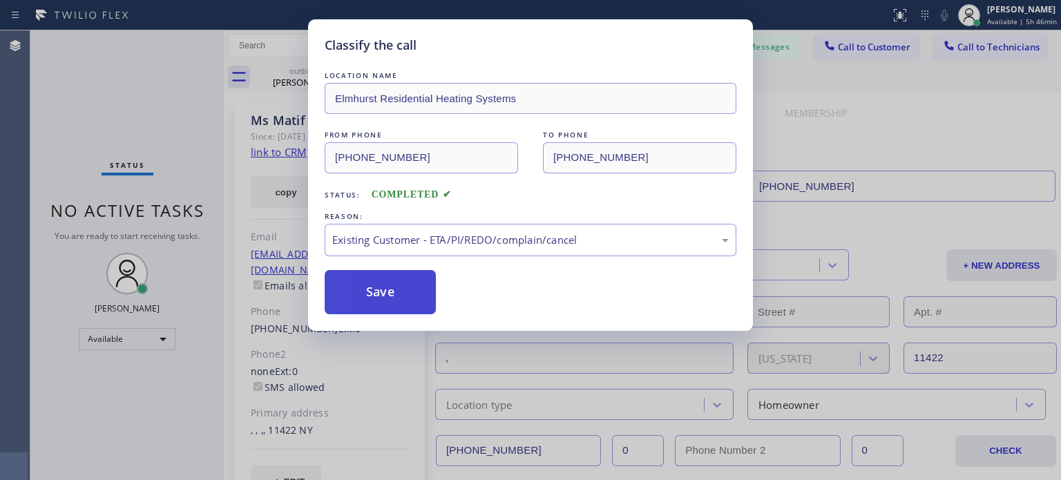
click at [407, 298] on button "Save" at bounding box center [380, 292] width 111 height 44
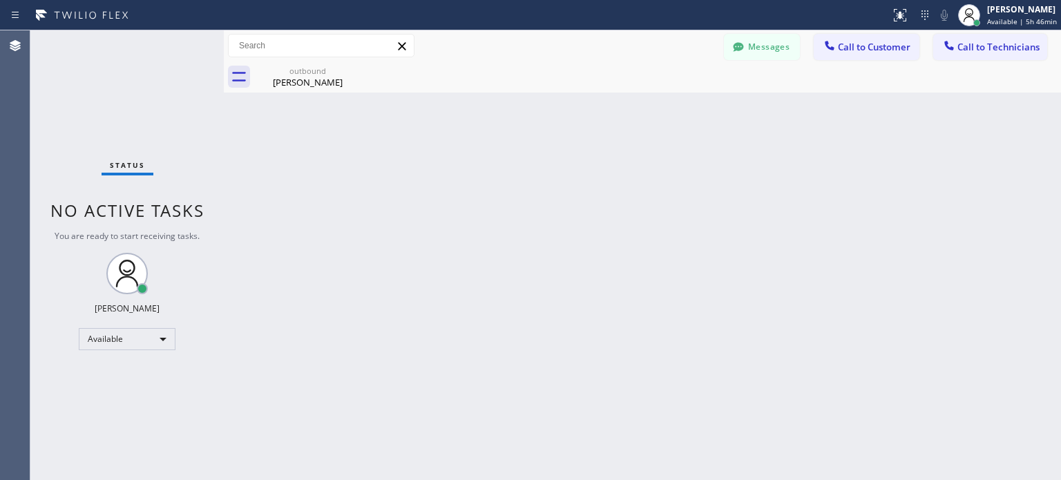
drag, startPoint x: 832, startPoint y: 47, endPoint x: 771, endPoint y: 93, distance: 76.4
click at [832, 46] on icon at bounding box center [829, 45] width 9 height 9
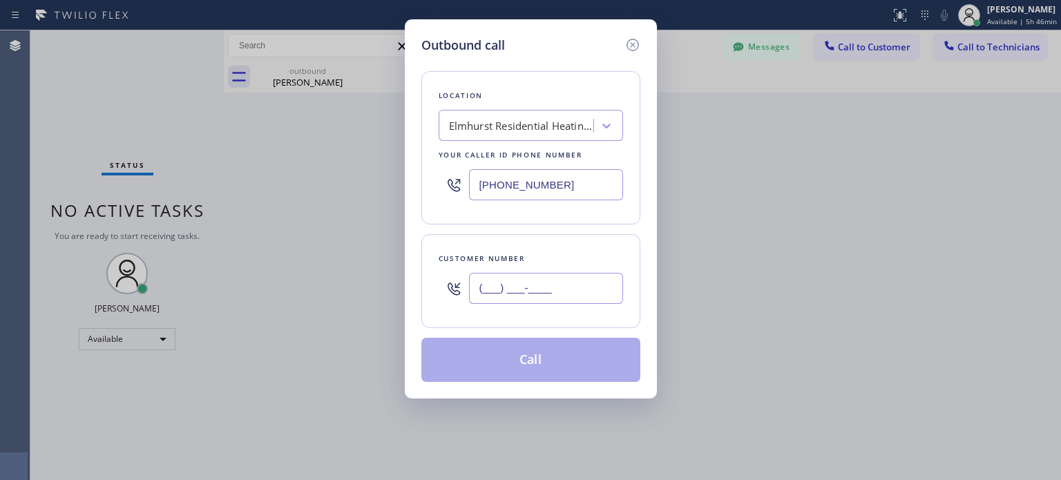
drag, startPoint x: 568, startPoint y: 287, endPoint x: 569, endPoint y: 271, distance: 15.2
click at [568, 286] on input "(___) ___-____" at bounding box center [546, 288] width 154 height 31
paste input "917) 992-8736"
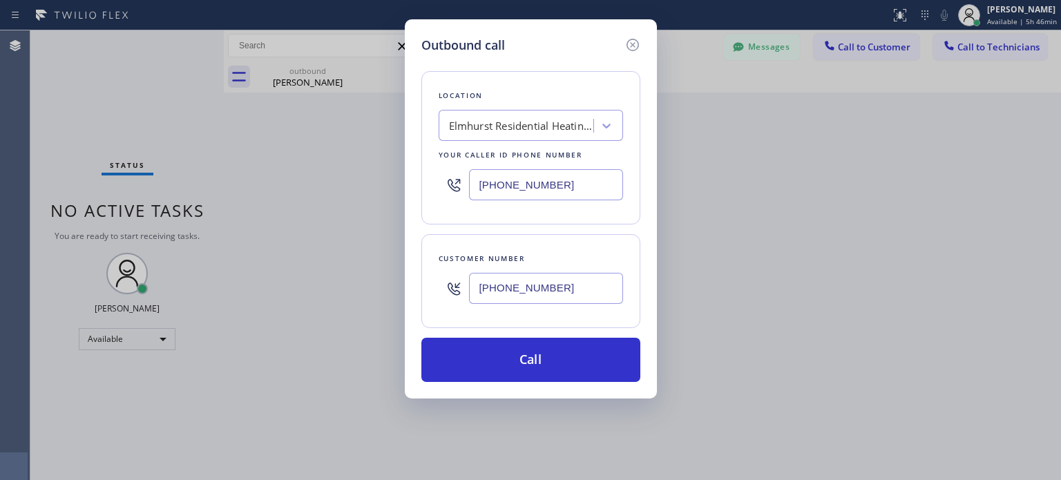
type input "[PHONE_NUMBER]"
click at [517, 195] on input "[PHONE_NUMBER]" at bounding box center [546, 184] width 154 height 31
click at [519, 196] on input "[PHONE_NUMBER]" at bounding box center [546, 184] width 154 height 31
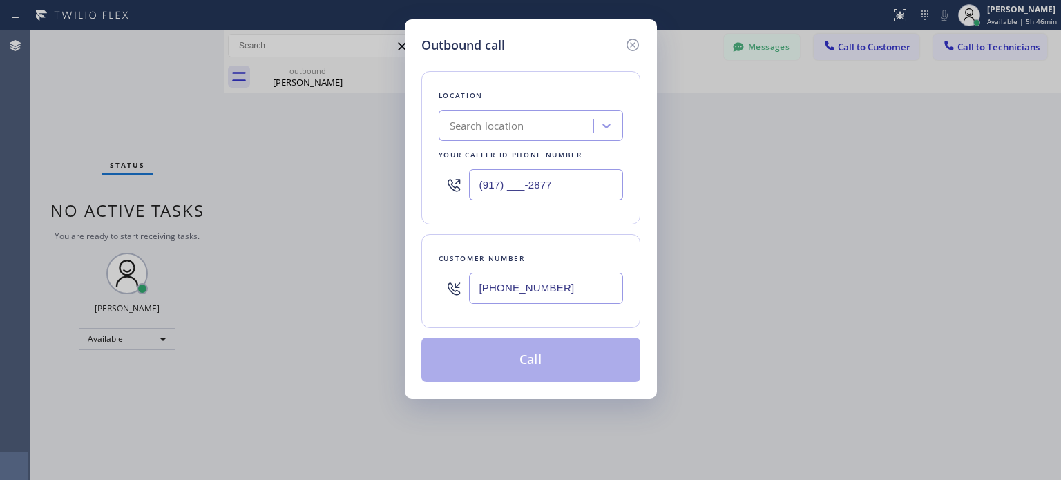
type input "(917) ___-2877"
click at [524, 122] on div "Search location" at bounding box center [487, 126] width 75 height 16
paste input "Bestway Appliance Repair [GEOGRAPHIC_DATA]"
type input "Bestway Appliance Repair [GEOGRAPHIC_DATA]"
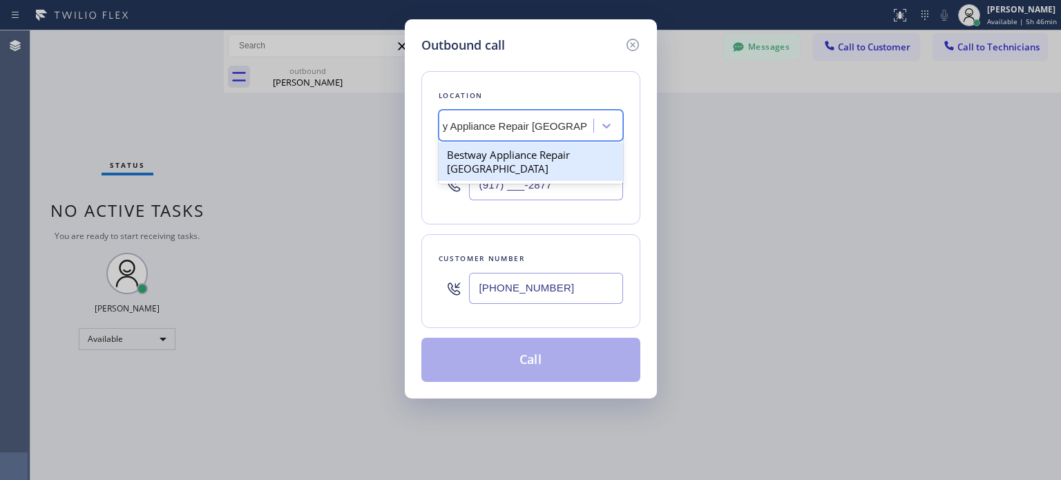
click at [528, 162] on div "Bestway Appliance Repair [GEOGRAPHIC_DATA]" at bounding box center [531, 161] width 184 height 39
type input "[PHONE_NUMBER]"
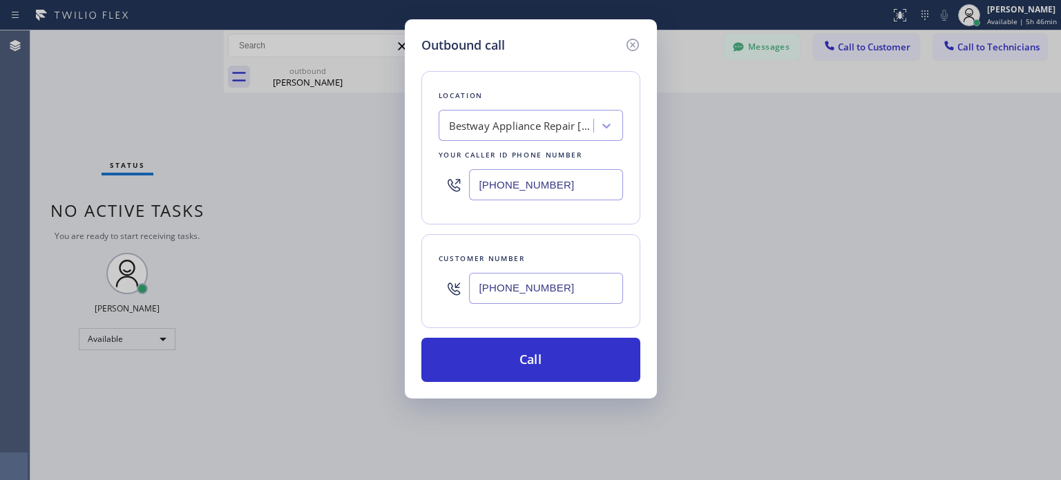
drag, startPoint x: 525, startPoint y: 350, endPoint x: 518, endPoint y: 327, distance: 23.8
click at [525, 347] on button "Call" at bounding box center [530, 360] width 219 height 44
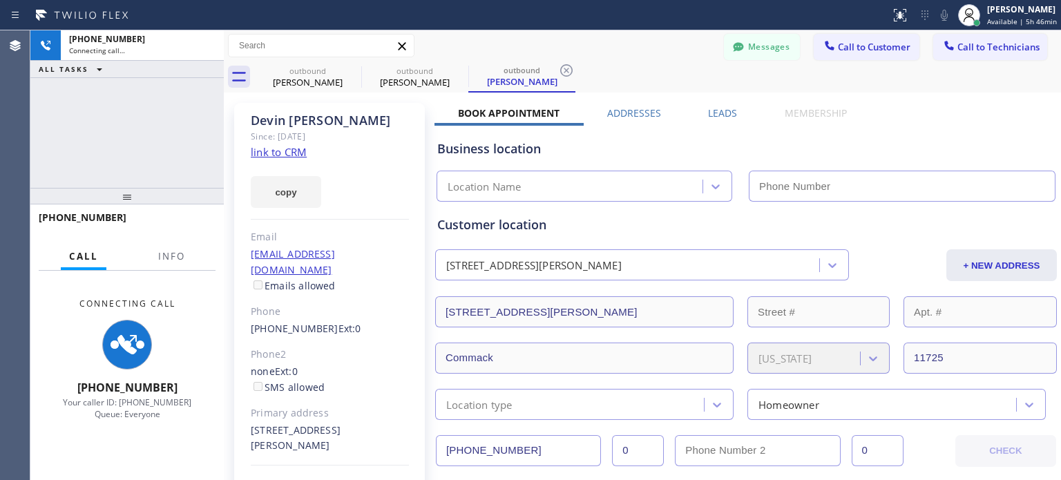
type input "[PHONE_NUMBER]"
